Goal: Browse casually

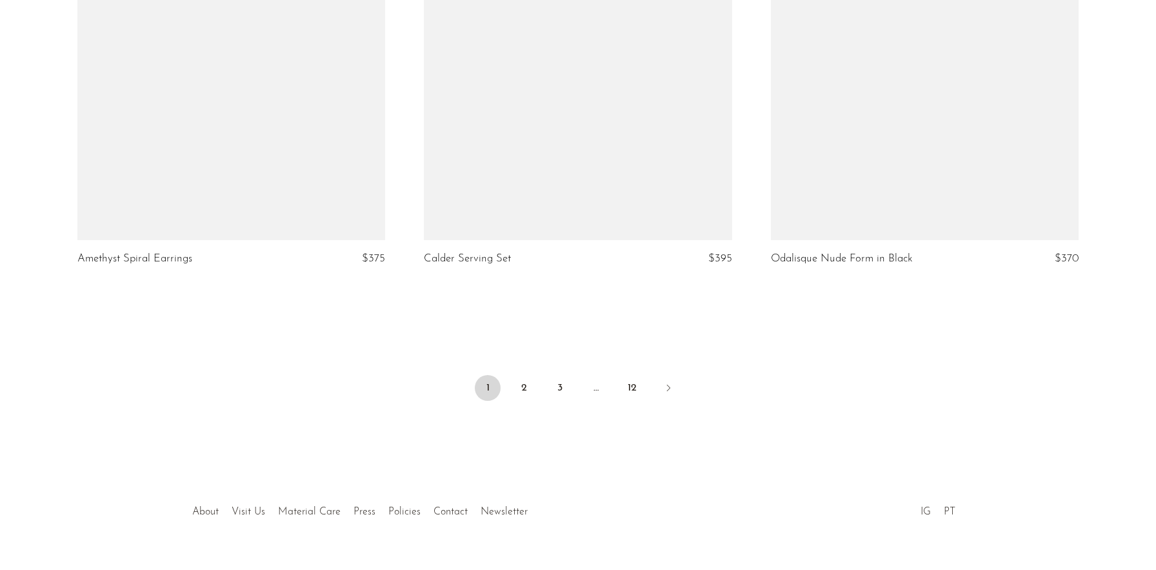
scroll to position [5723, 0]
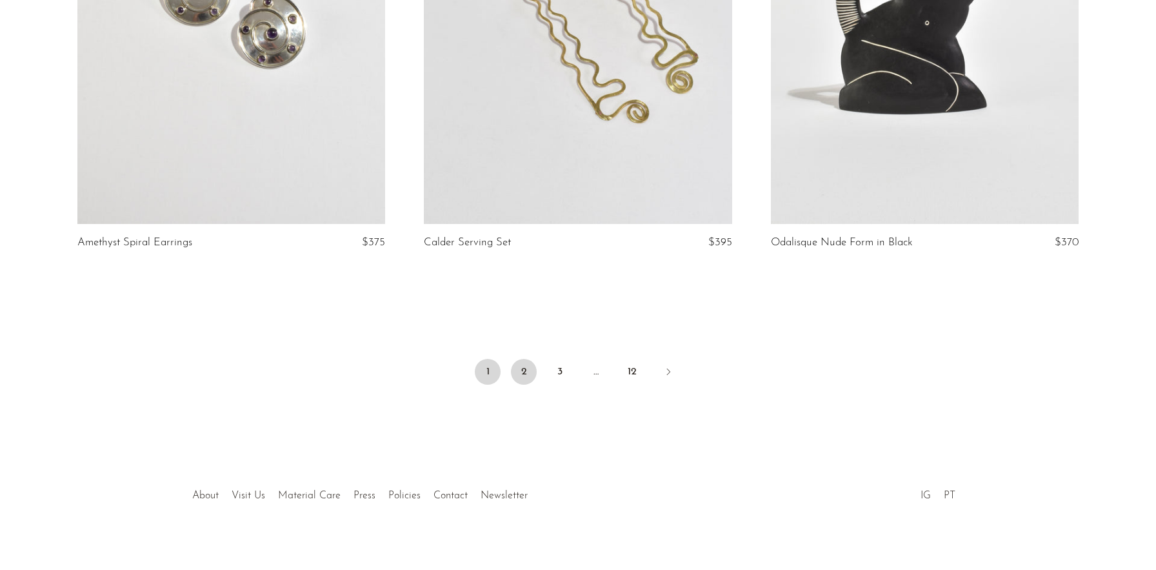
click at [527, 360] on link "2" at bounding box center [524, 372] width 26 height 26
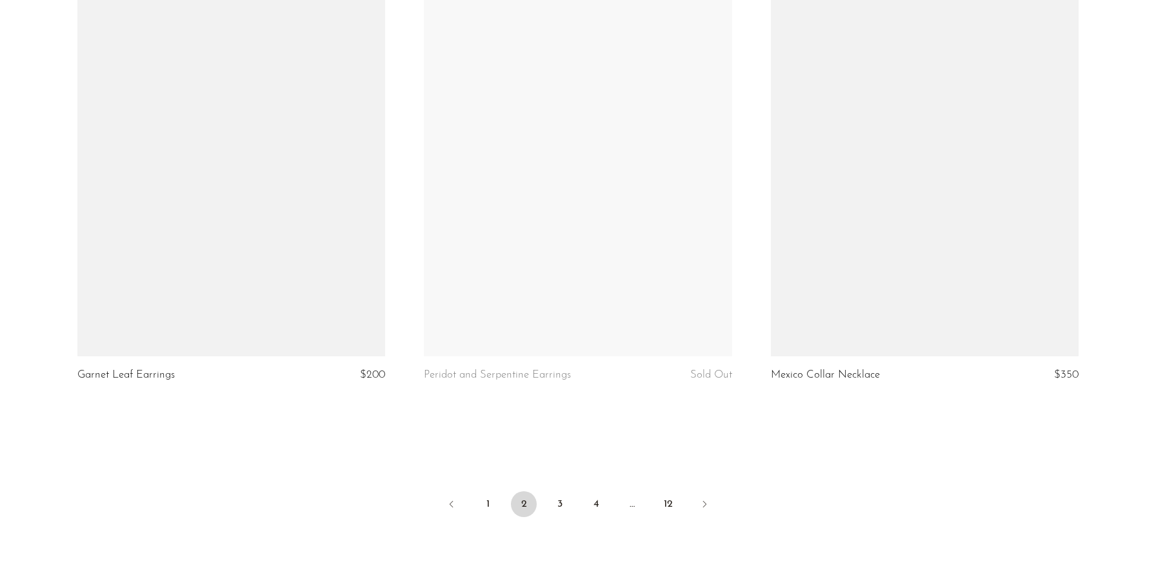
scroll to position [5607, 0]
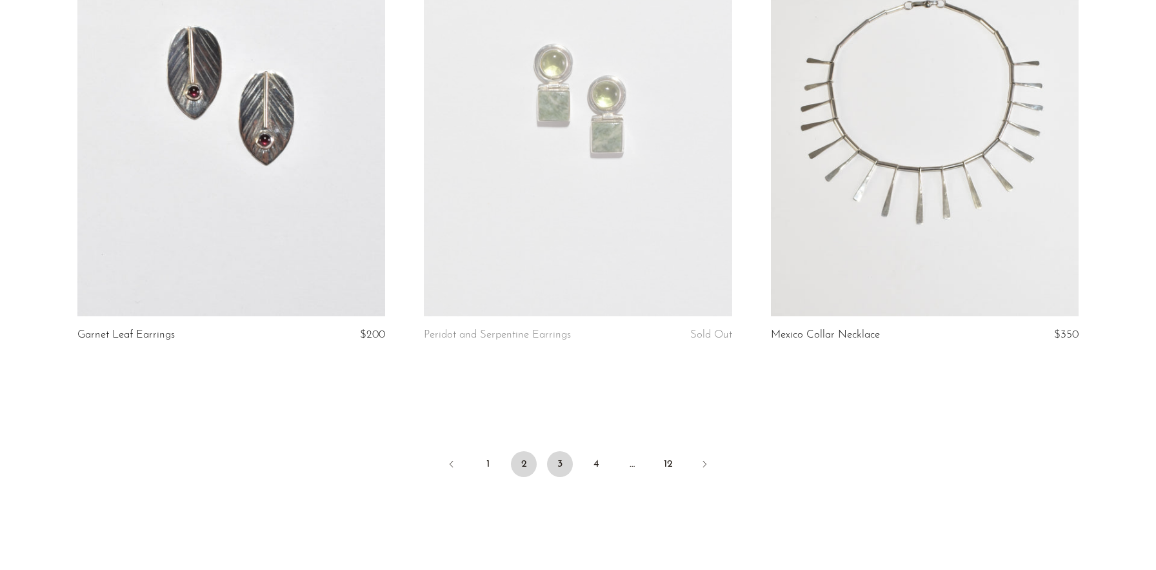
click at [560, 465] on link "3" at bounding box center [560, 464] width 26 height 26
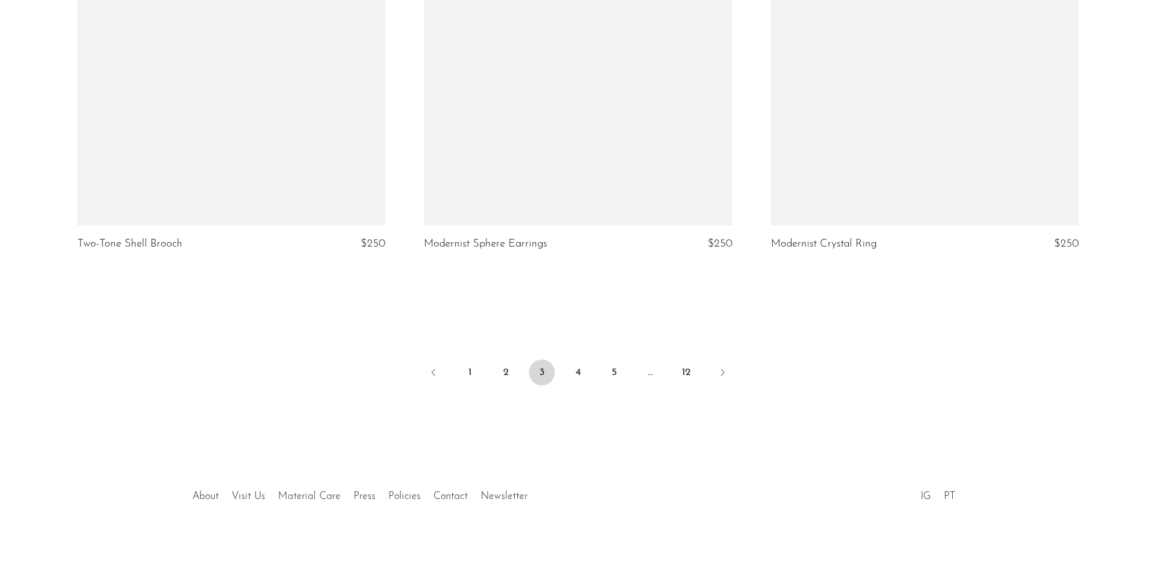
scroll to position [5712, 0]
